Goal: Information Seeking & Learning: Learn about a topic

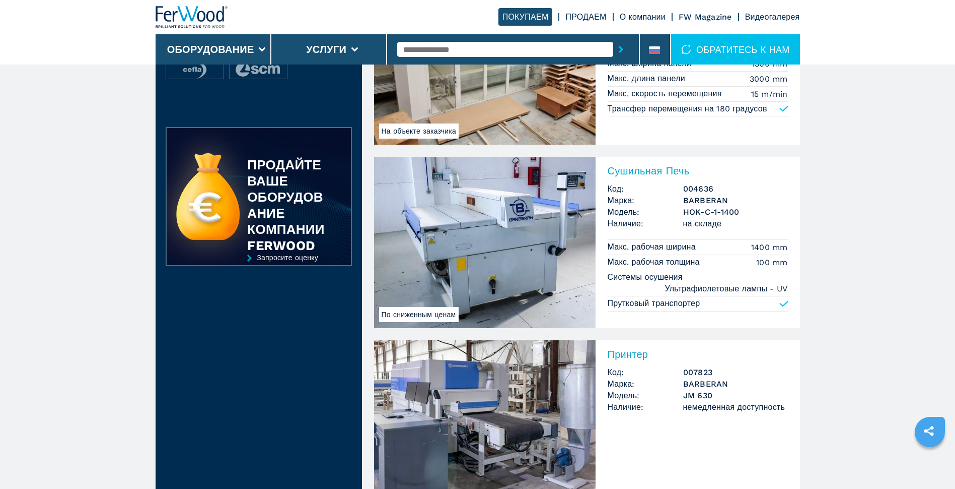
scroll to position [353, 0]
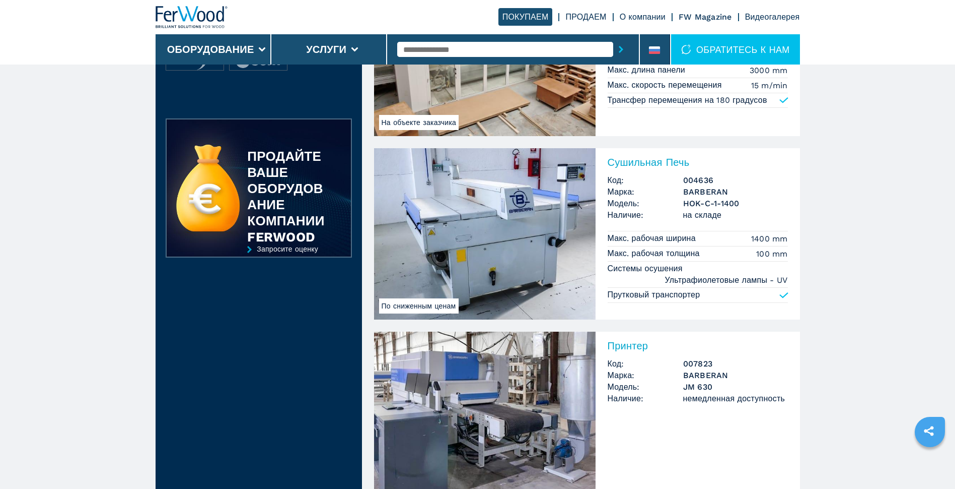
click at [533, 254] on img at bounding box center [485, 233] width 222 height 171
click at [520, 254] on img at bounding box center [485, 233] width 222 height 171
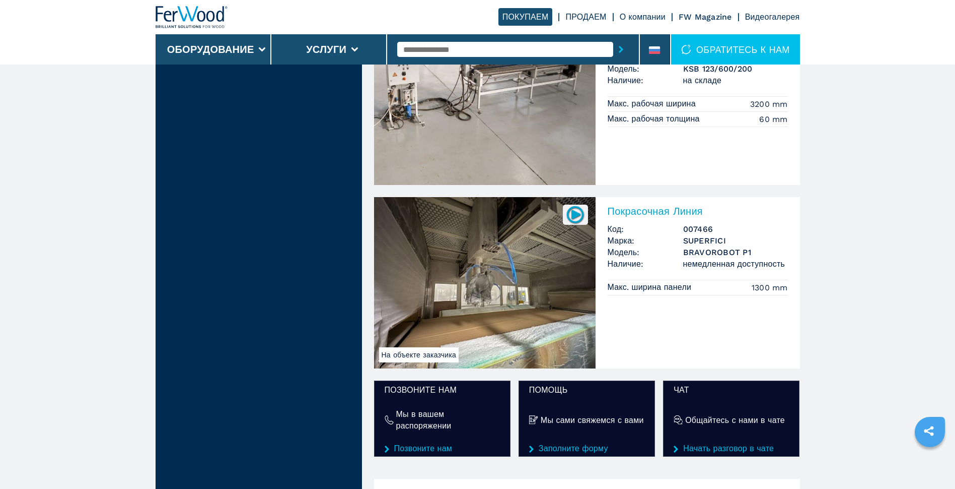
scroll to position [1007, 0]
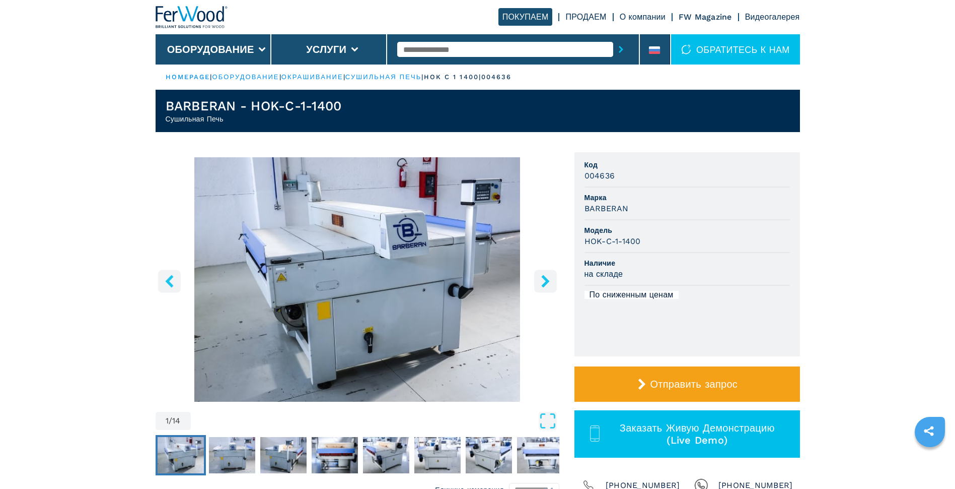
click at [545, 282] on icon "right-button" at bounding box center [545, 281] width 8 height 13
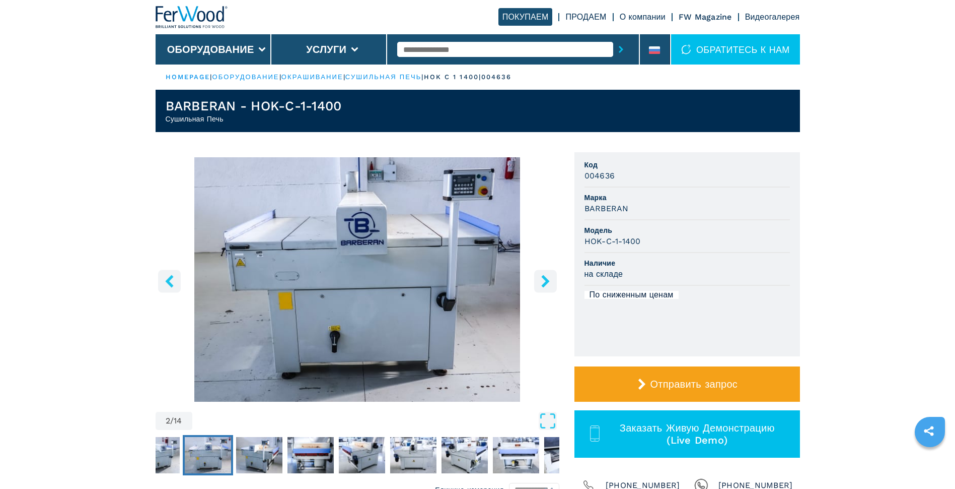
click at [545, 282] on icon "right-button" at bounding box center [545, 281] width 8 height 13
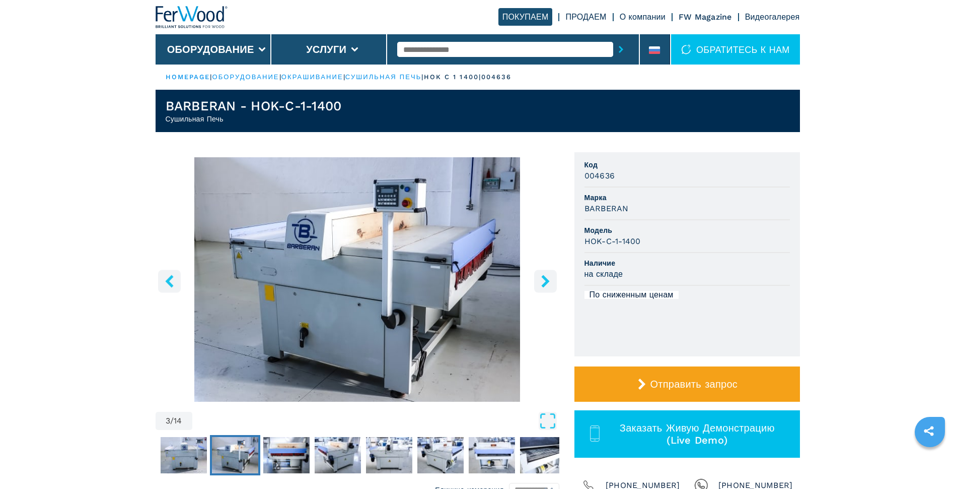
click at [545, 282] on icon "right-button" at bounding box center [545, 281] width 8 height 13
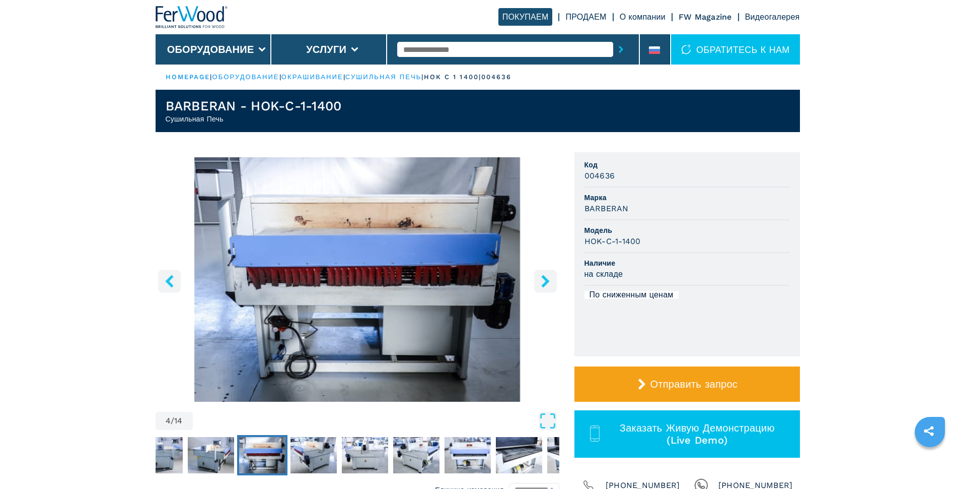
click at [545, 282] on icon "right-button" at bounding box center [545, 281] width 8 height 13
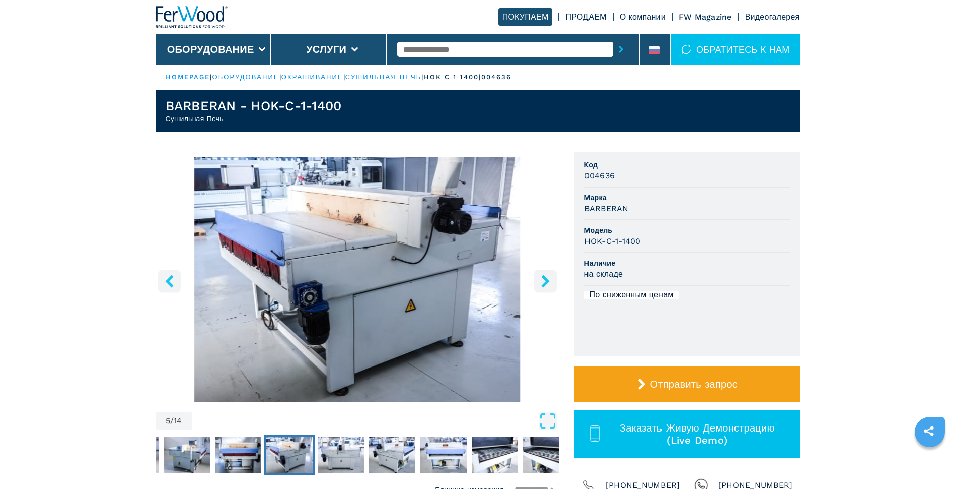
click at [545, 282] on icon "right-button" at bounding box center [545, 281] width 8 height 13
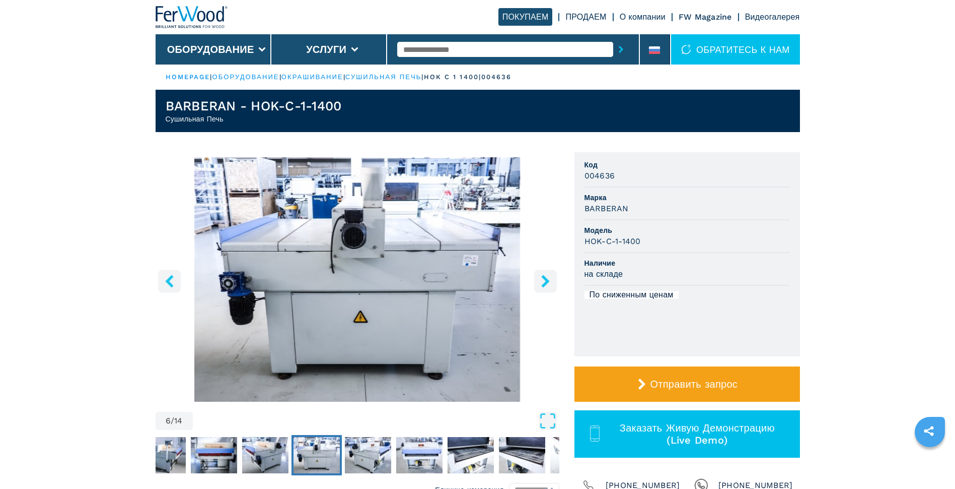
click at [545, 282] on icon "right-button" at bounding box center [545, 281] width 8 height 13
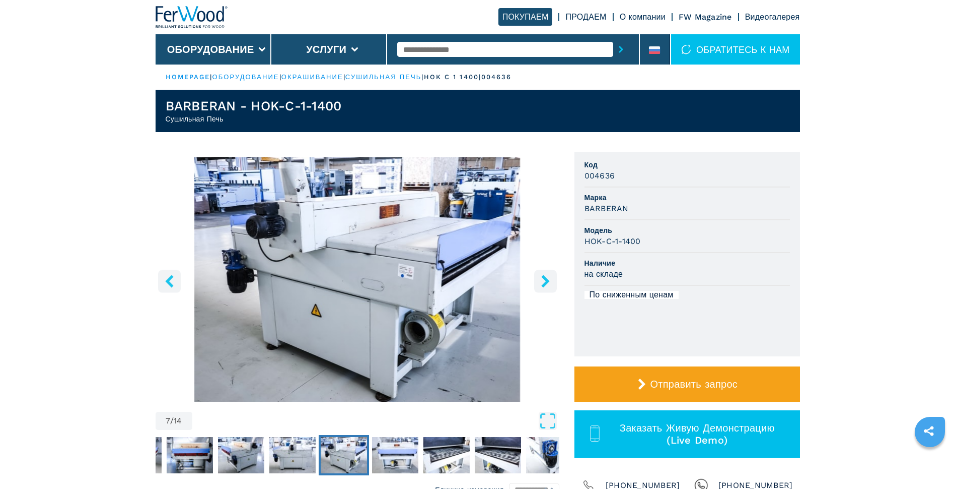
click at [545, 282] on icon "right-button" at bounding box center [545, 281] width 8 height 13
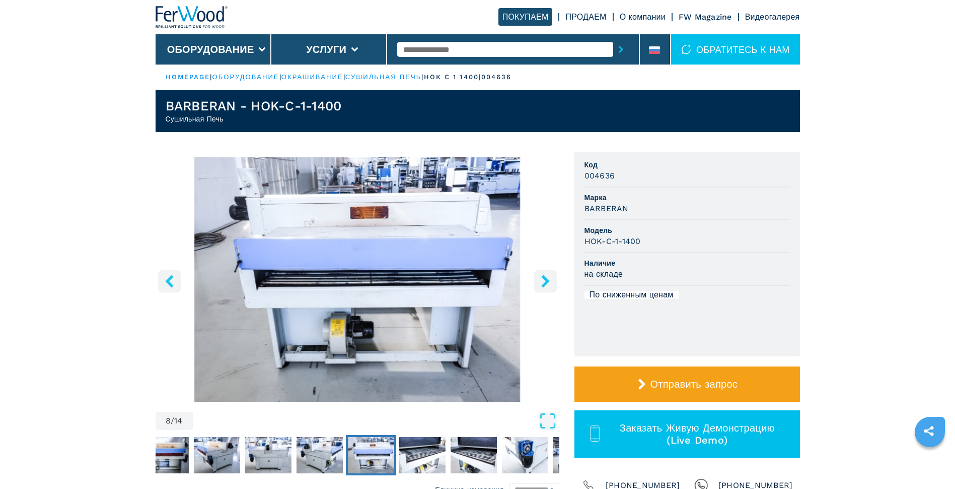
click at [545, 282] on icon "right-button" at bounding box center [545, 281] width 8 height 13
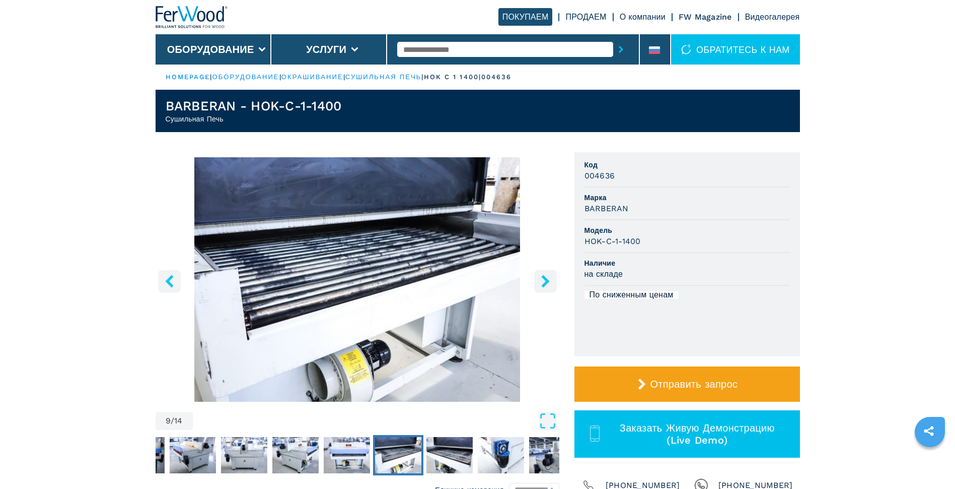
click at [545, 282] on icon "right-button" at bounding box center [545, 281] width 8 height 13
